Goal: Obtain resource: Obtain resource

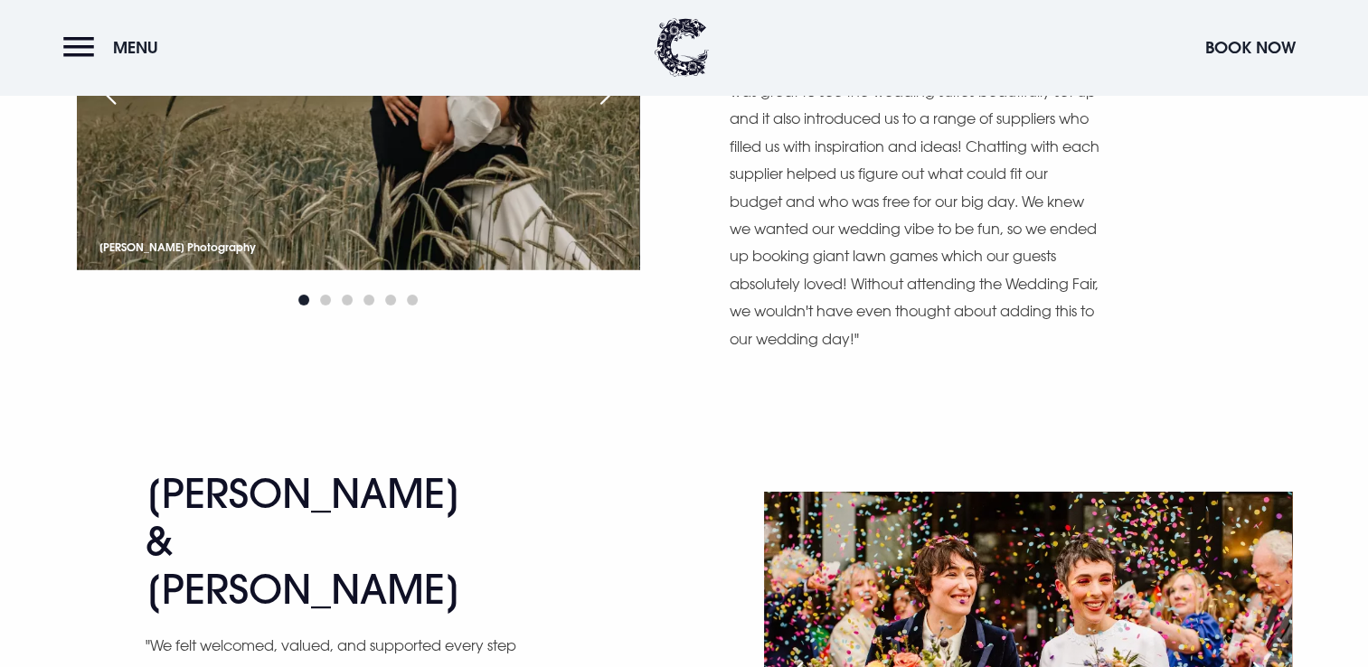
scroll to position [5623, 0]
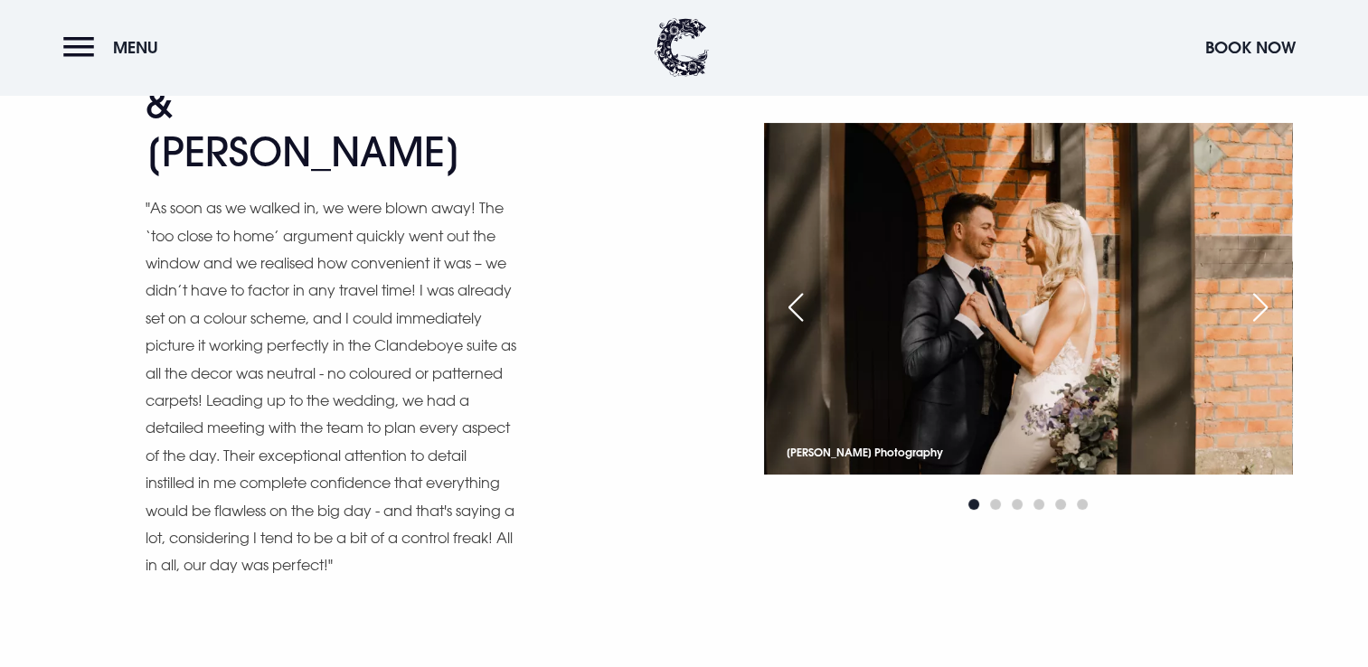
scroll to position [7241, 0]
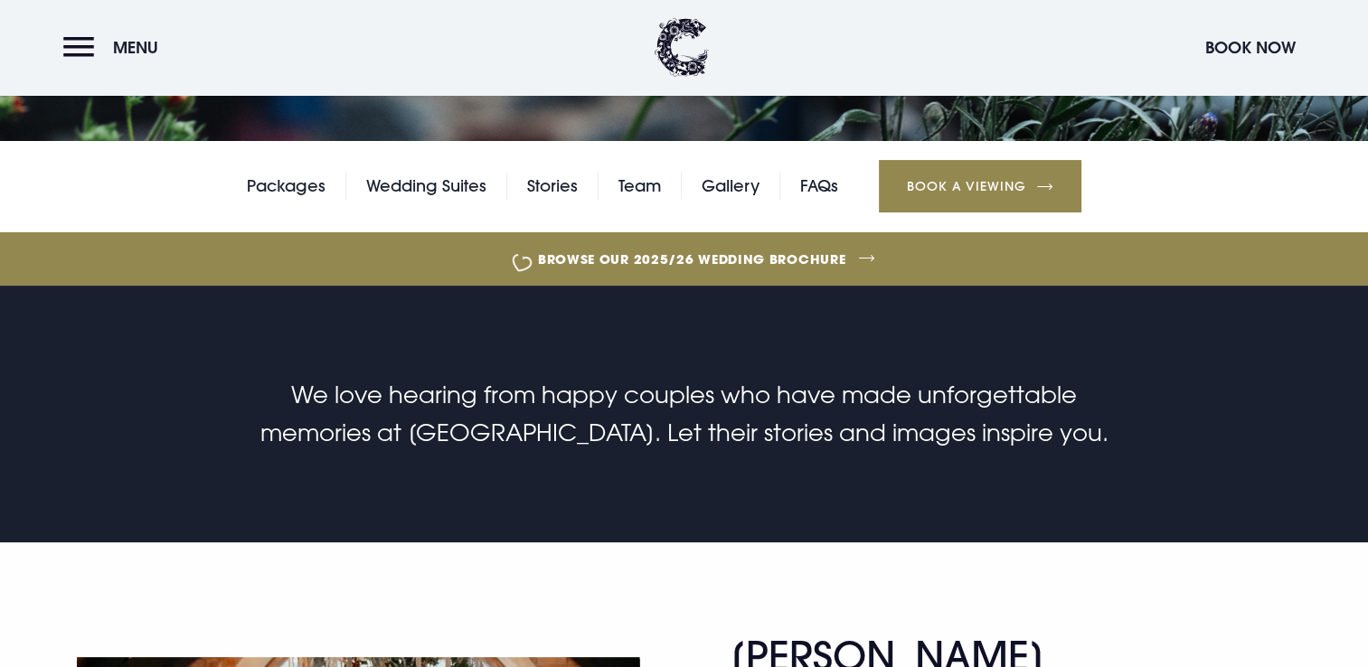
scroll to position [435, 0]
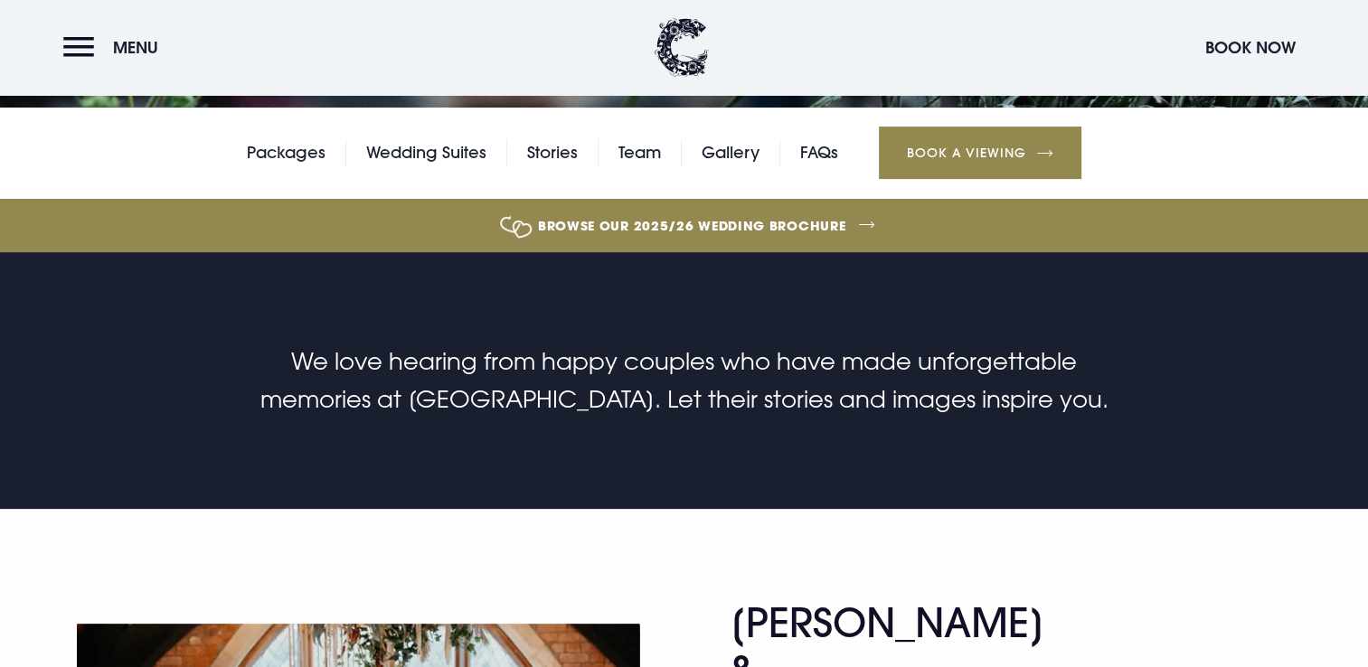
click at [871, 220] on link "Browse our 2025/26 wedding brochure" at bounding box center [692, 226] width 3044 height 68
